Goal: Find contact information: Find contact information

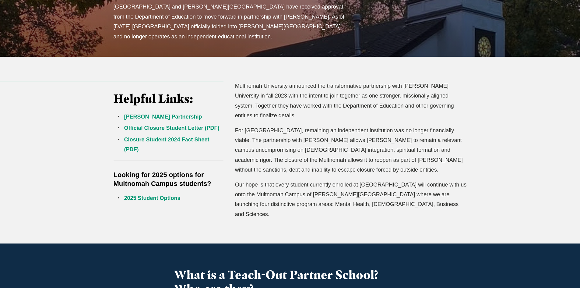
scroll to position [150, 0]
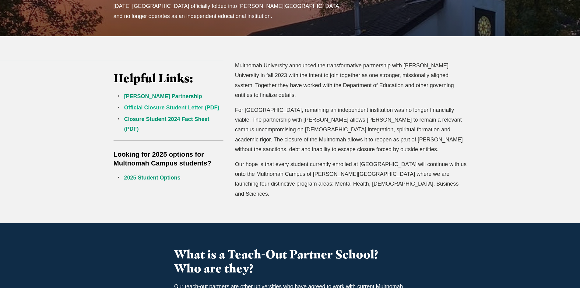
click at [170, 106] on link "Official Closure Student Letter (PDF)" at bounding box center [171, 108] width 95 height 6
click at [157, 118] on link "Closure Student 2024 Fact Sheet (PDF)" at bounding box center [166, 124] width 85 height 16
click at [155, 92] on li "Jessup Partnership" at bounding box center [174, 96] width 100 height 10
click at [152, 97] on link "Jessup Partnership" at bounding box center [163, 96] width 78 height 6
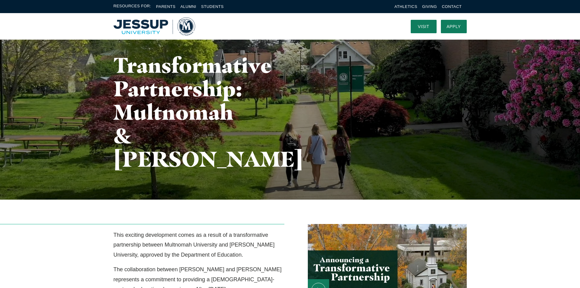
click at [128, 25] on img "Home" at bounding box center [155, 26] width 82 height 18
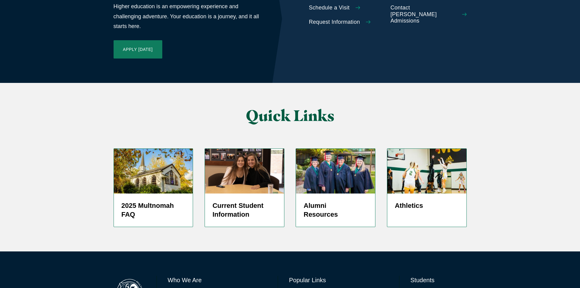
scroll to position [1438, 0]
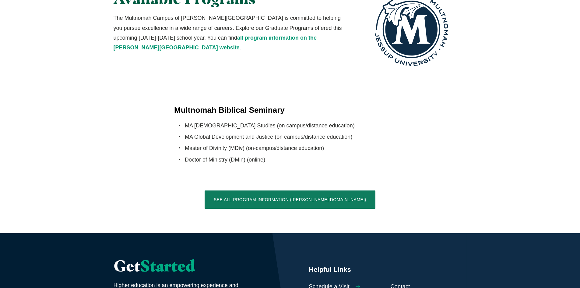
scroll to position [1163, 0]
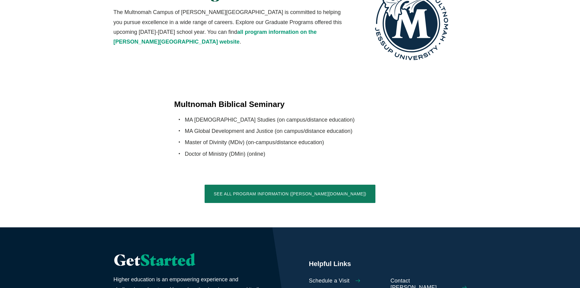
click at [418, 278] on span "Contact [PERSON_NAME] Admissions" at bounding box center [424, 288] width 66 height 20
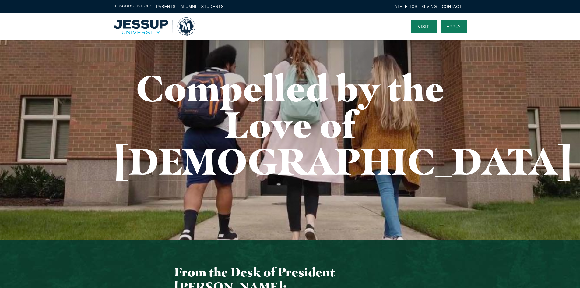
scroll to position [0, 0]
